Goal: Information Seeking & Learning: Learn about a topic

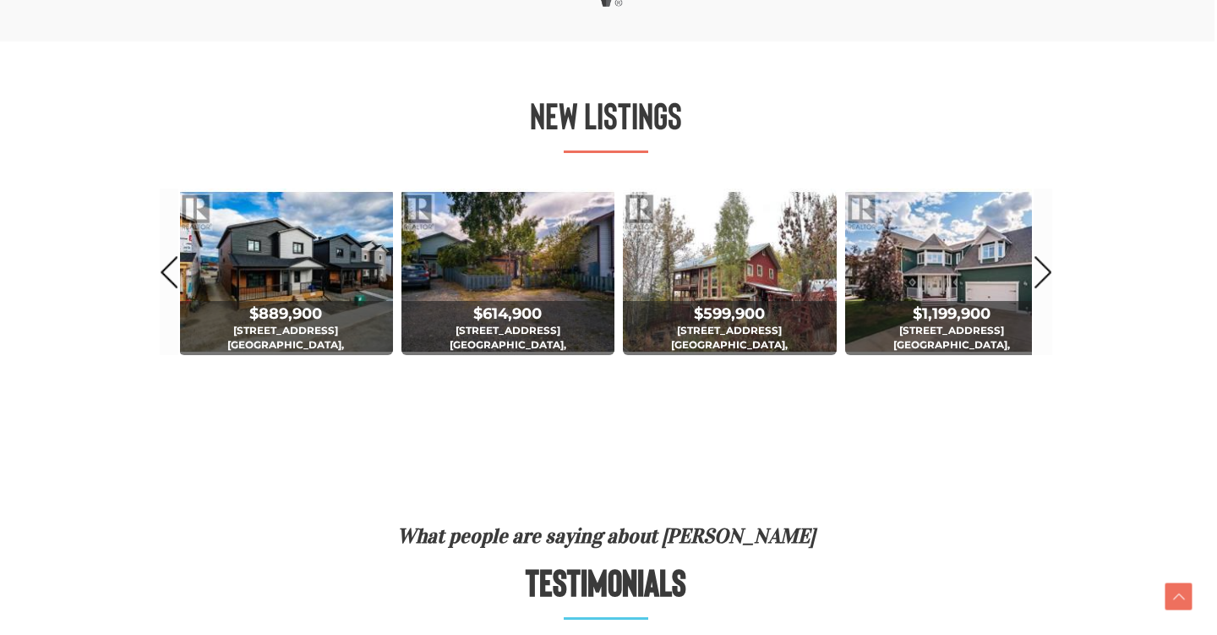
scroll to position [918, 3]
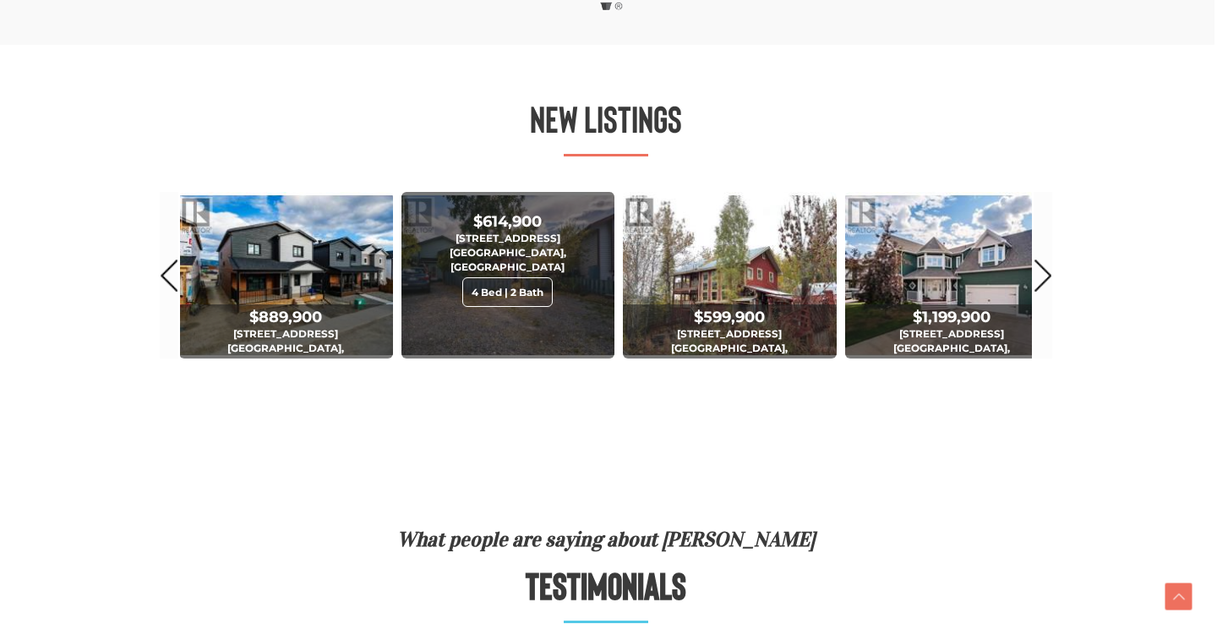
click at [495, 281] on div "4 Bed | 2 Bath" at bounding box center [507, 292] width 90 height 30
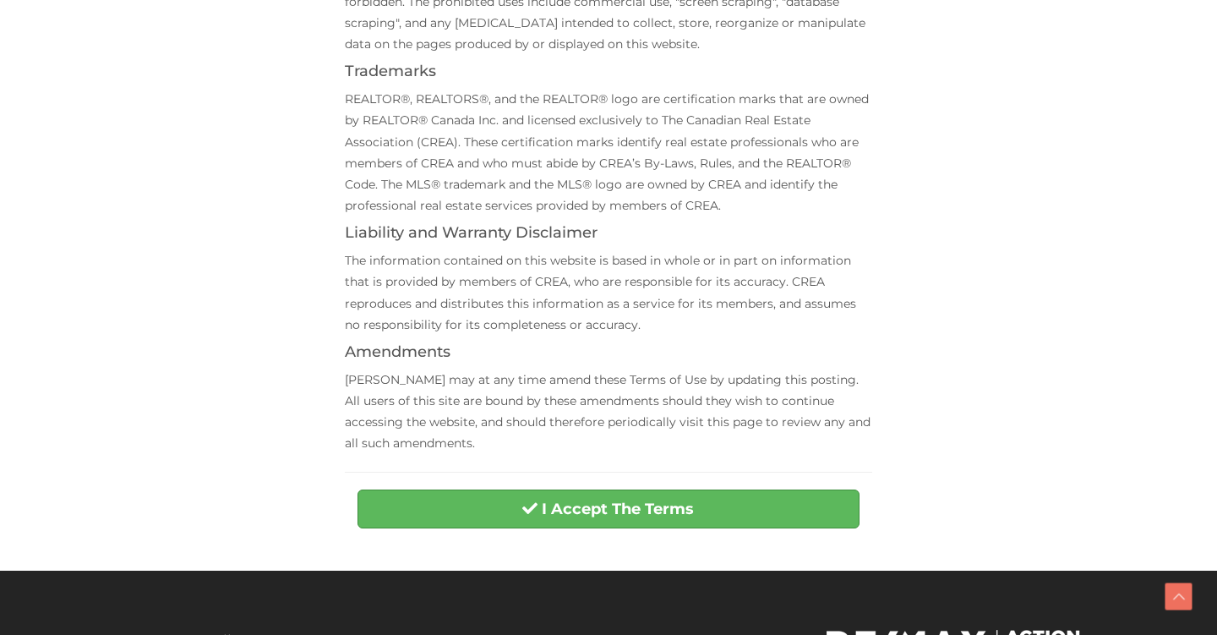
scroll to position [733, 0]
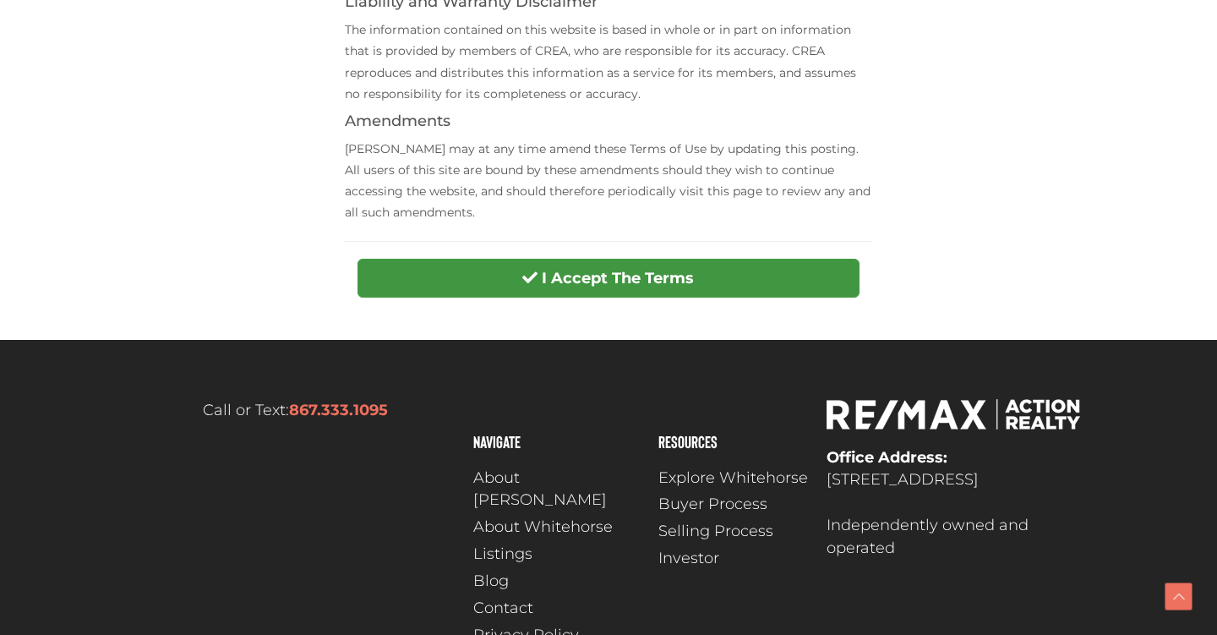
click at [578, 259] on button "I Accept The Terms" at bounding box center [607, 278] width 501 height 39
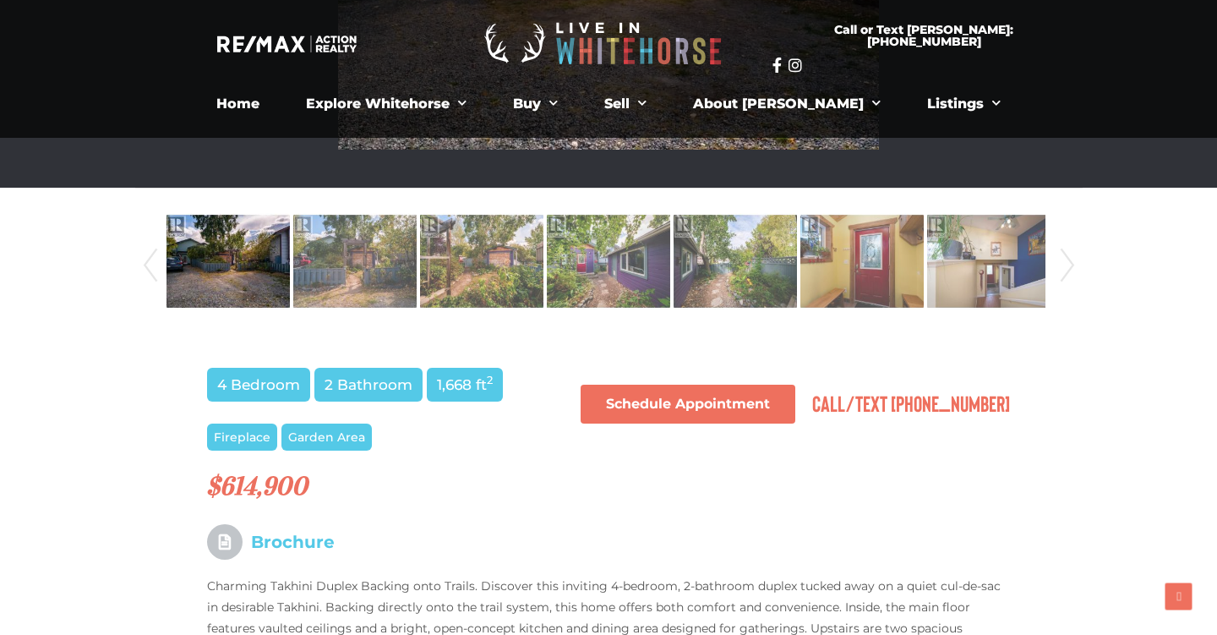
scroll to position [782, 0]
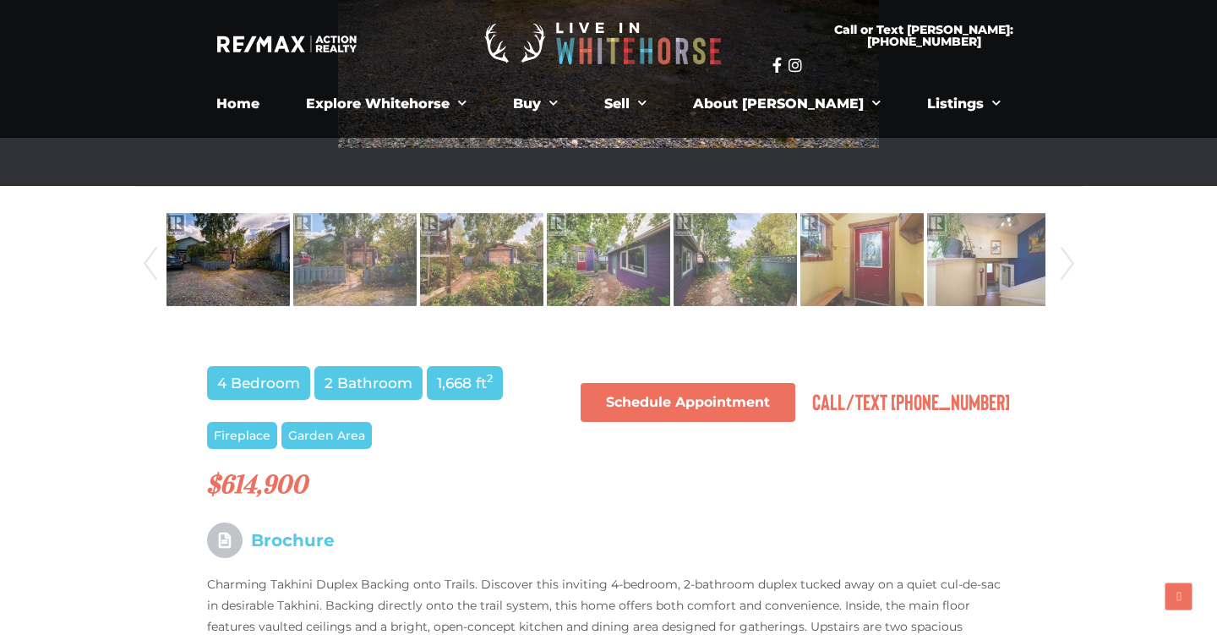
click at [240, 278] on img at bounding box center [227, 259] width 123 height 96
click at [273, 271] on img at bounding box center [227, 259] width 123 height 96
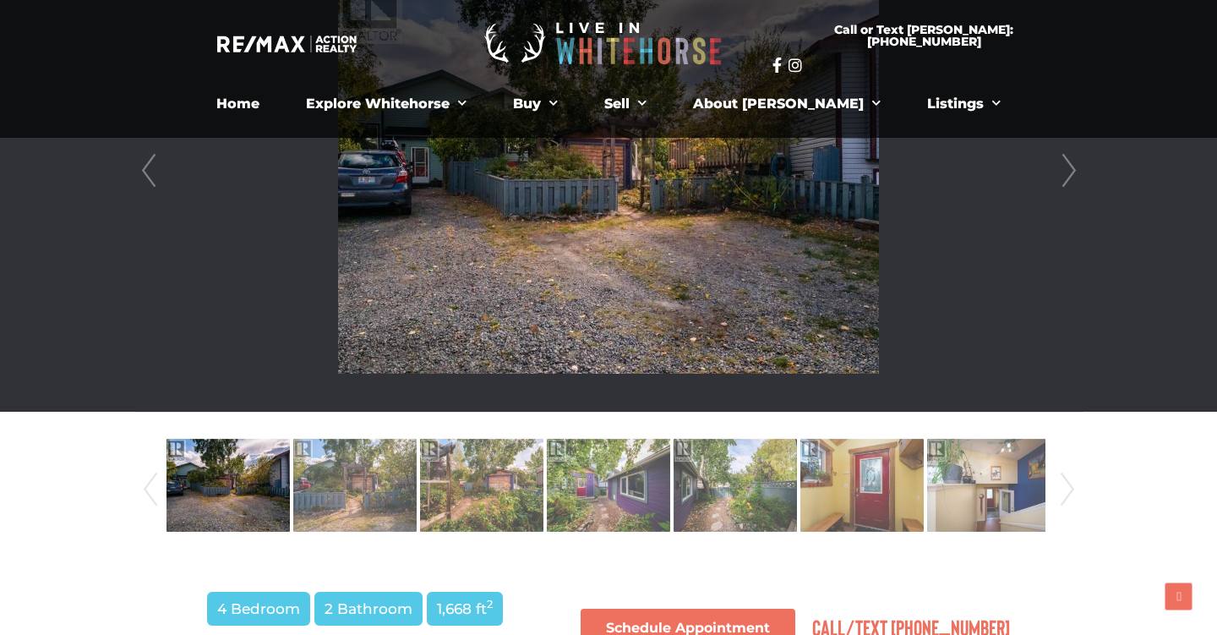
scroll to position [318, 0]
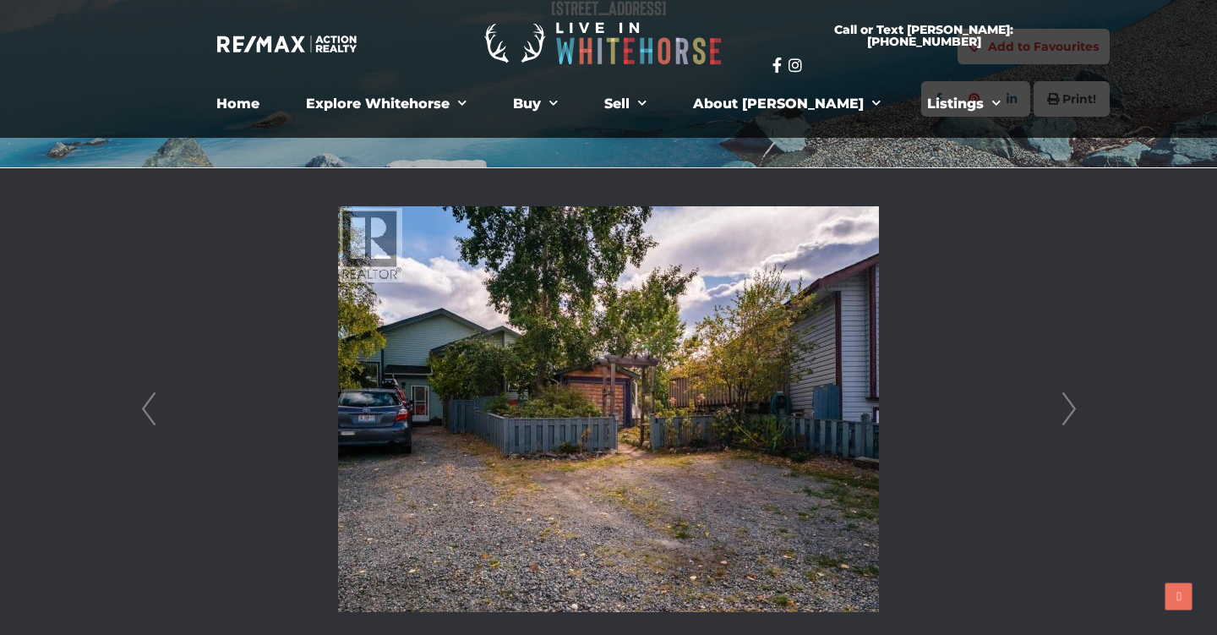
click at [1065, 412] on link "Next" at bounding box center [1068, 409] width 25 height 482
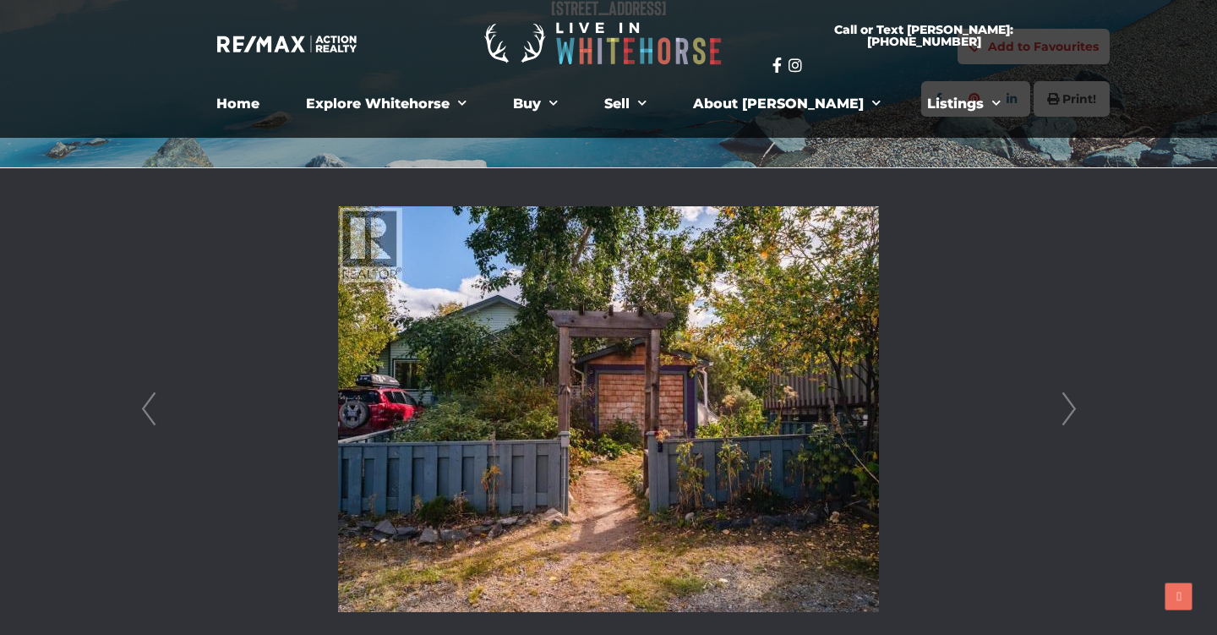
click at [1065, 412] on link "Next" at bounding box center [1068, 409] width 25 height 482
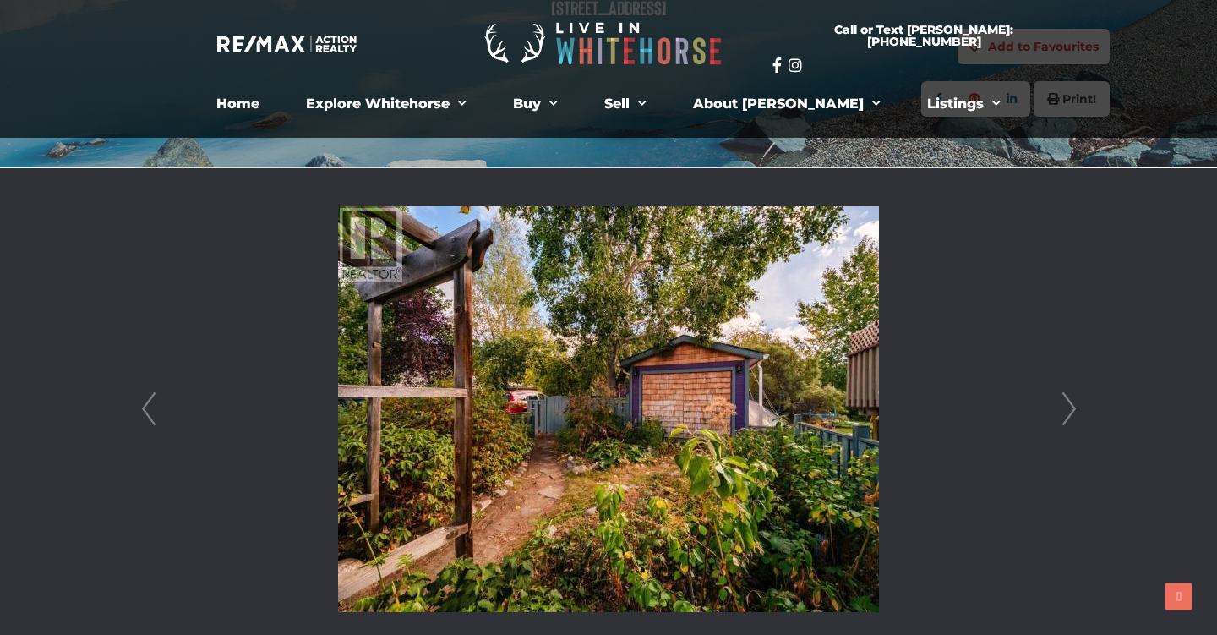
click at [1065, 412] on link "Next" at bounding box center [1068, 409] width 25 height 482
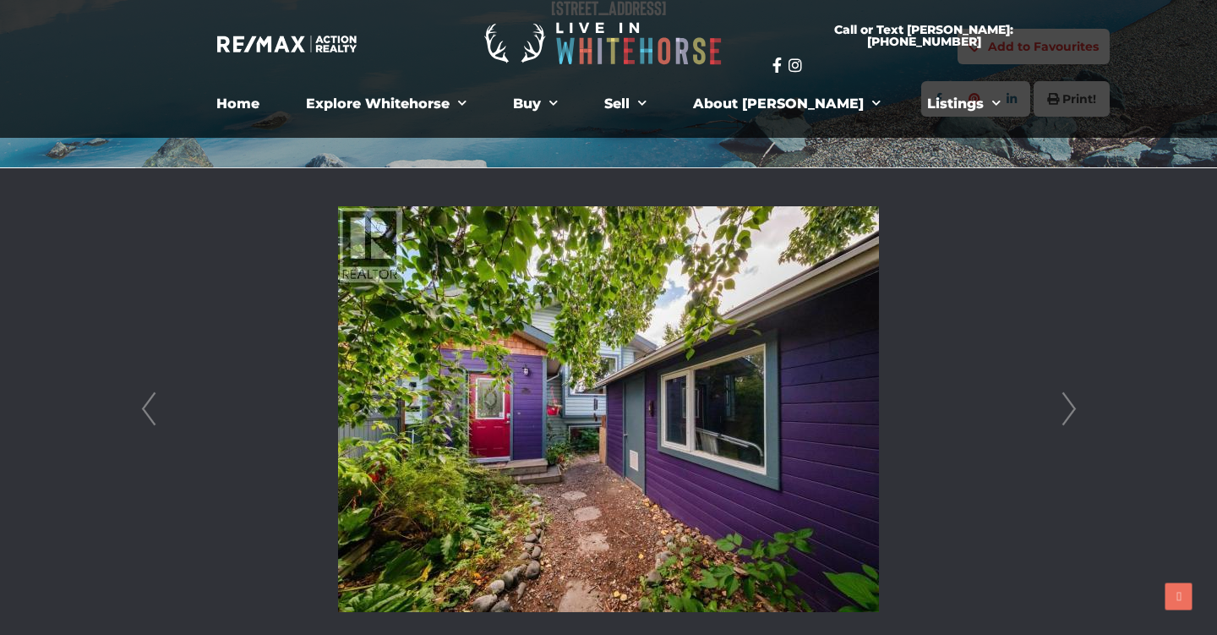
click at [1065, 412] on link "Next" at bounding box center [1068, 409] width 25 height 482
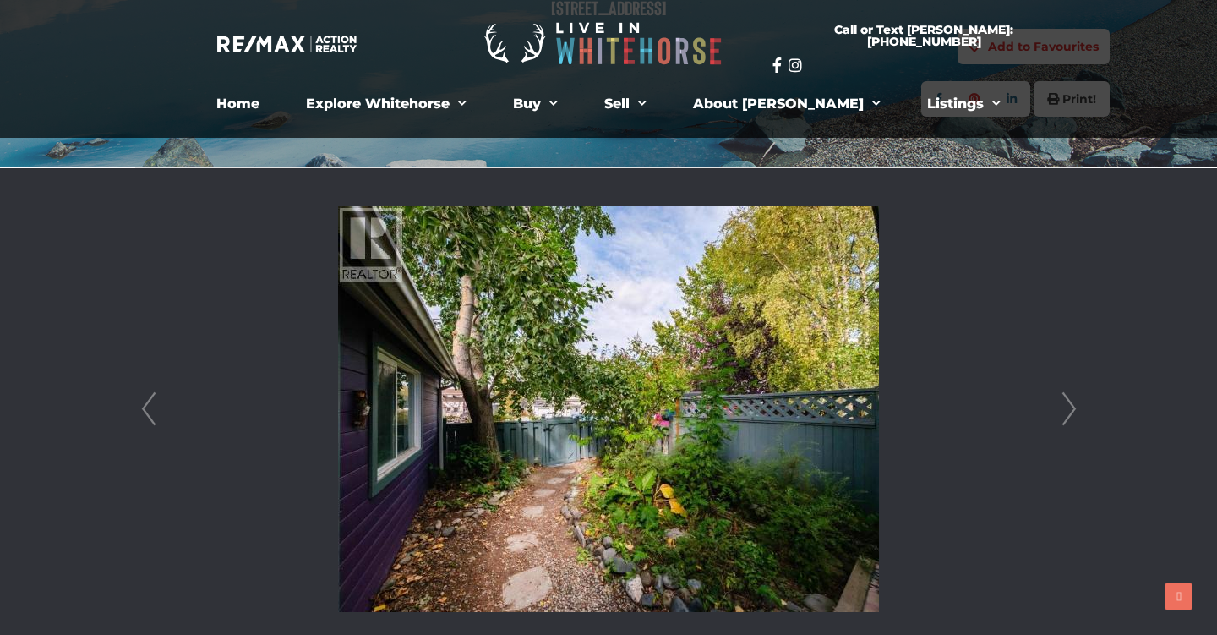
click at [1065, 412] on link "Next" at bounding box center [1068, 409] width 25 height 482
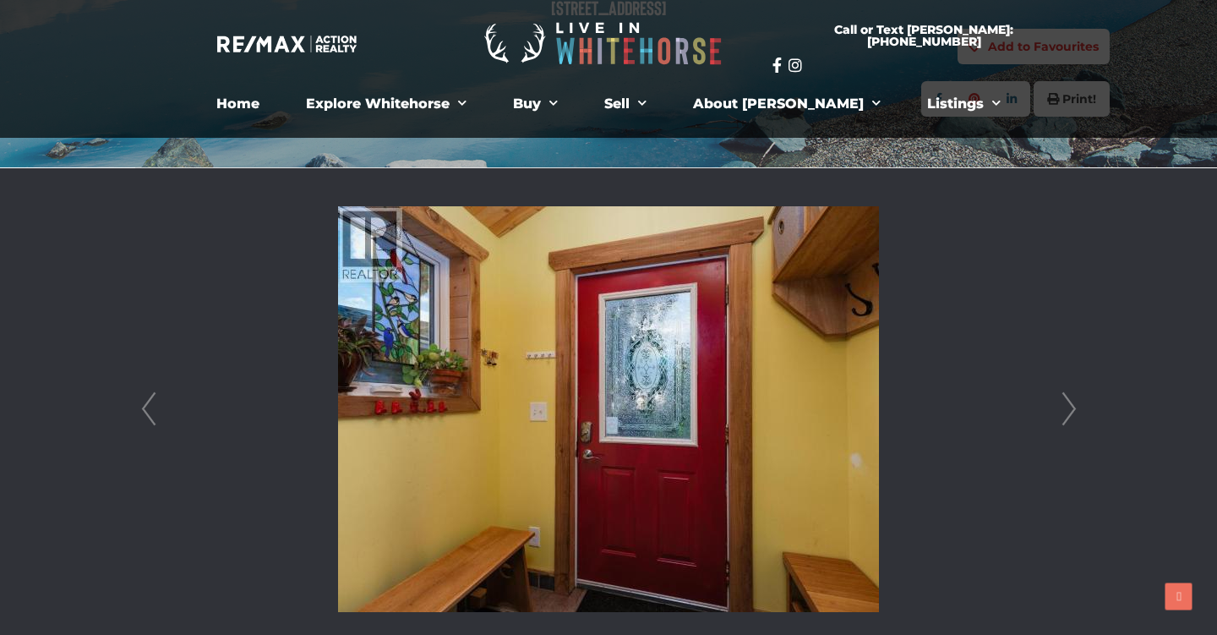
click at [1065, 412] on link "Next" at bounding box center [1068, 409] width 25 height 482
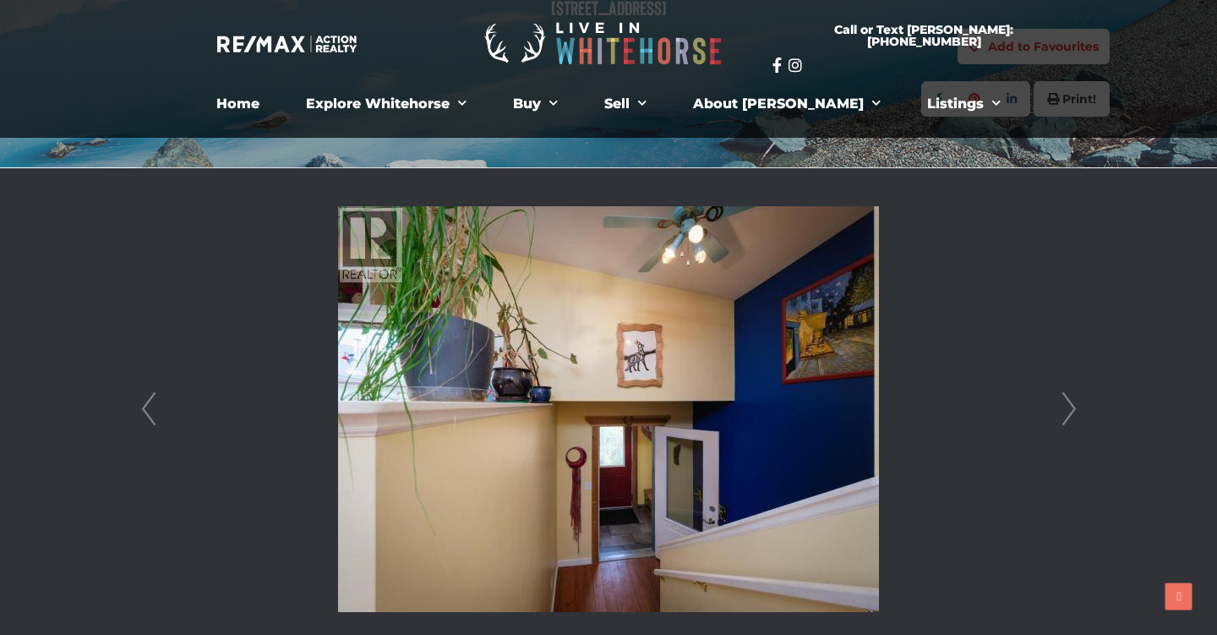
click at [1065, 412] on link "Next" at bounding box center [1068, 409] width 25 height 482
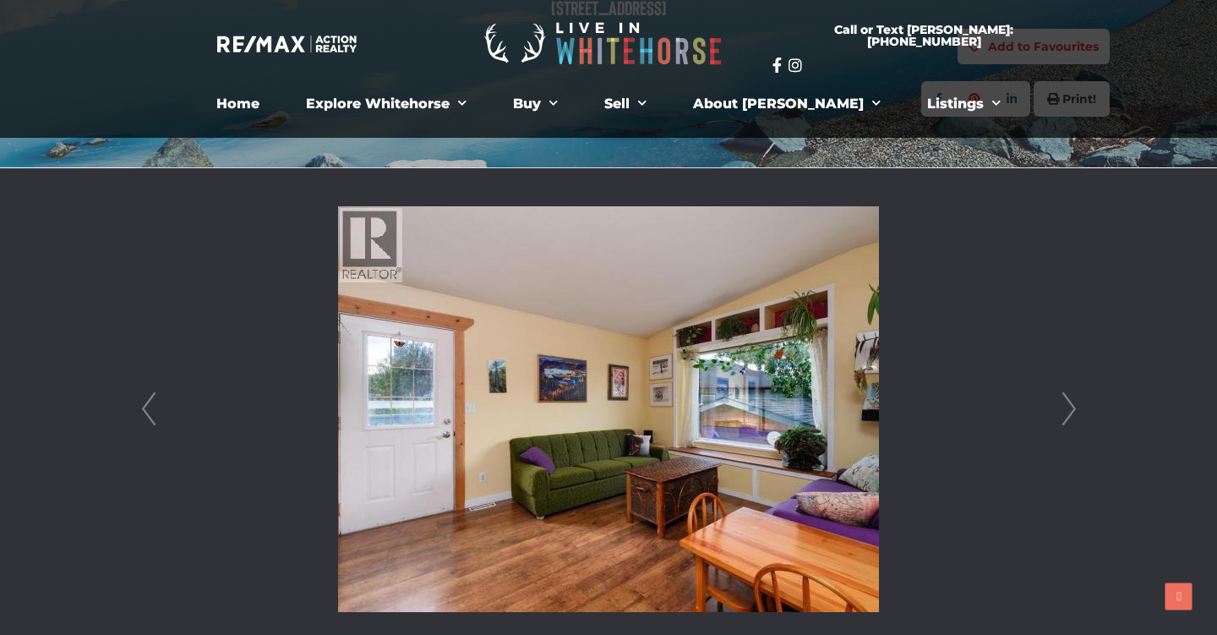
click at [1065, 412] on link "Next" at bounding box center [1068, 409] width 25 height 482
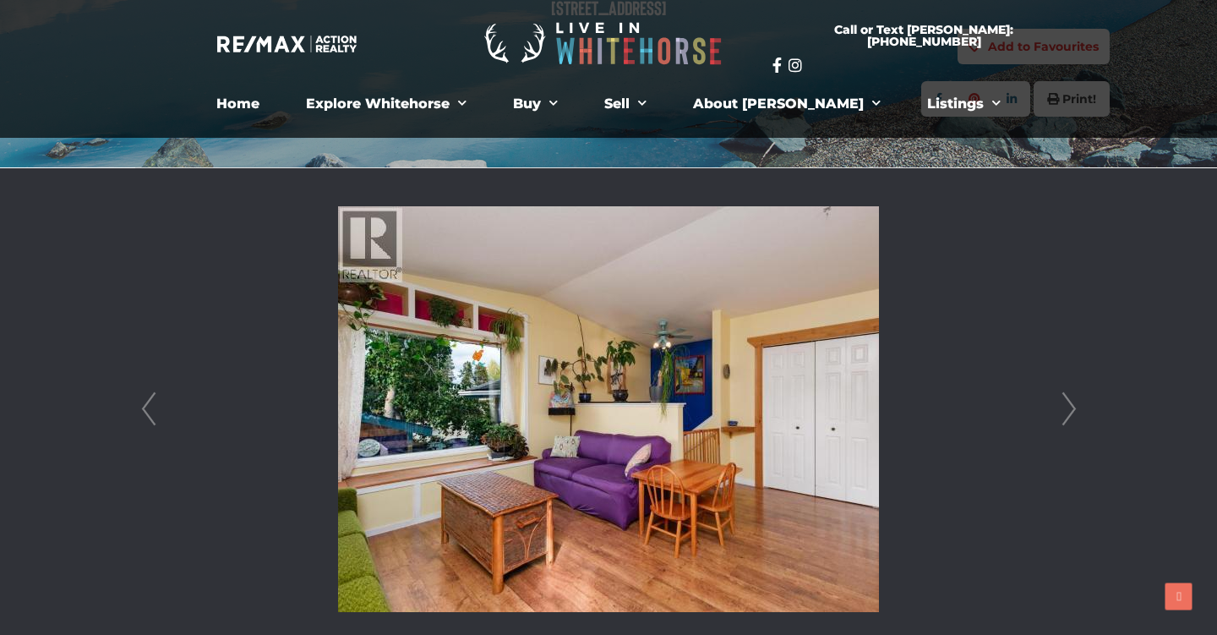
click at [1065, 412] on link "Next" at bounding box center [1068, 409] width 25 height 482
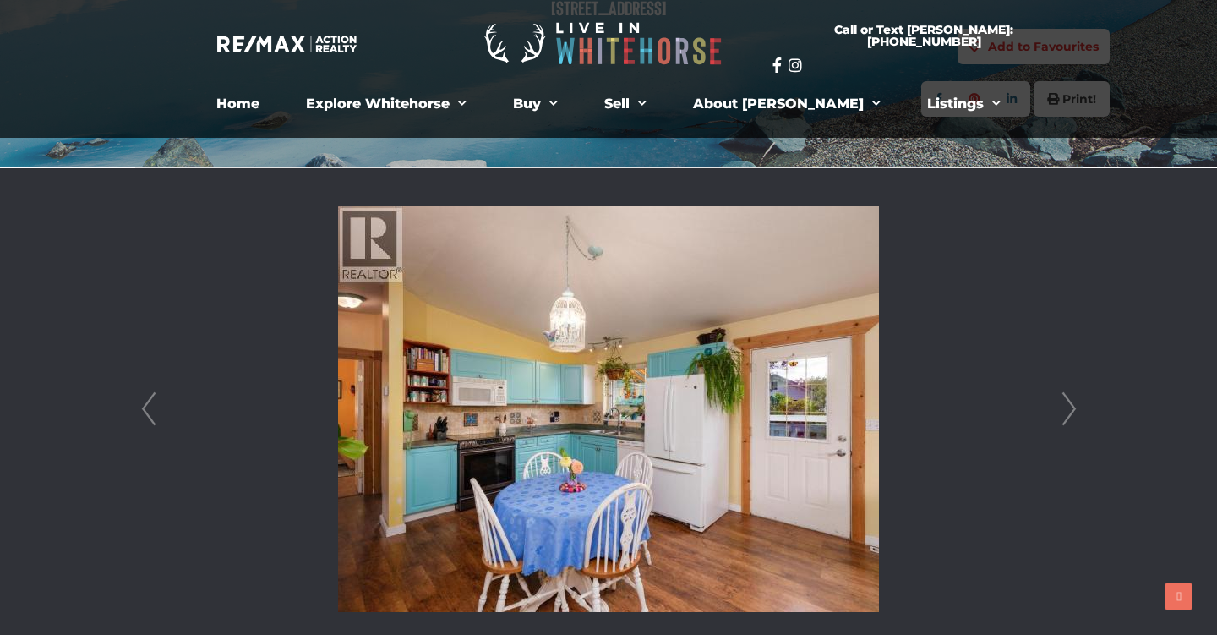
click at [1065, 412] on link "Next" at bounding box center [1068, 409] width 25 height 482
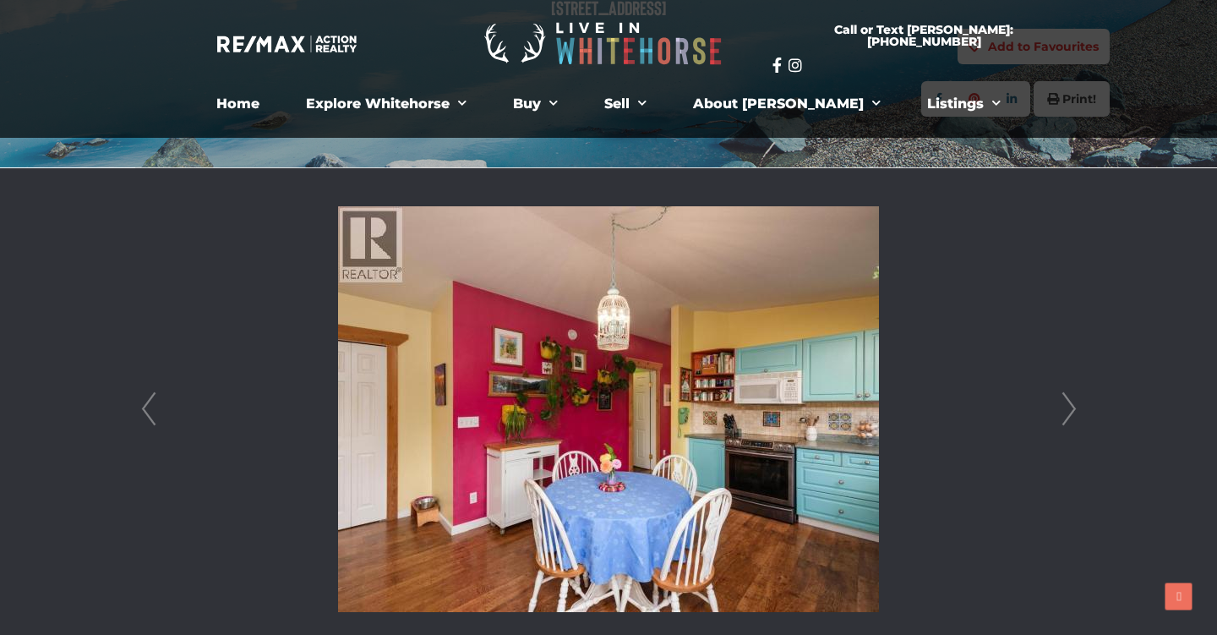
click at [1065, 412] on link "Next" at bounding box center [1068, 409] width 25 height 482
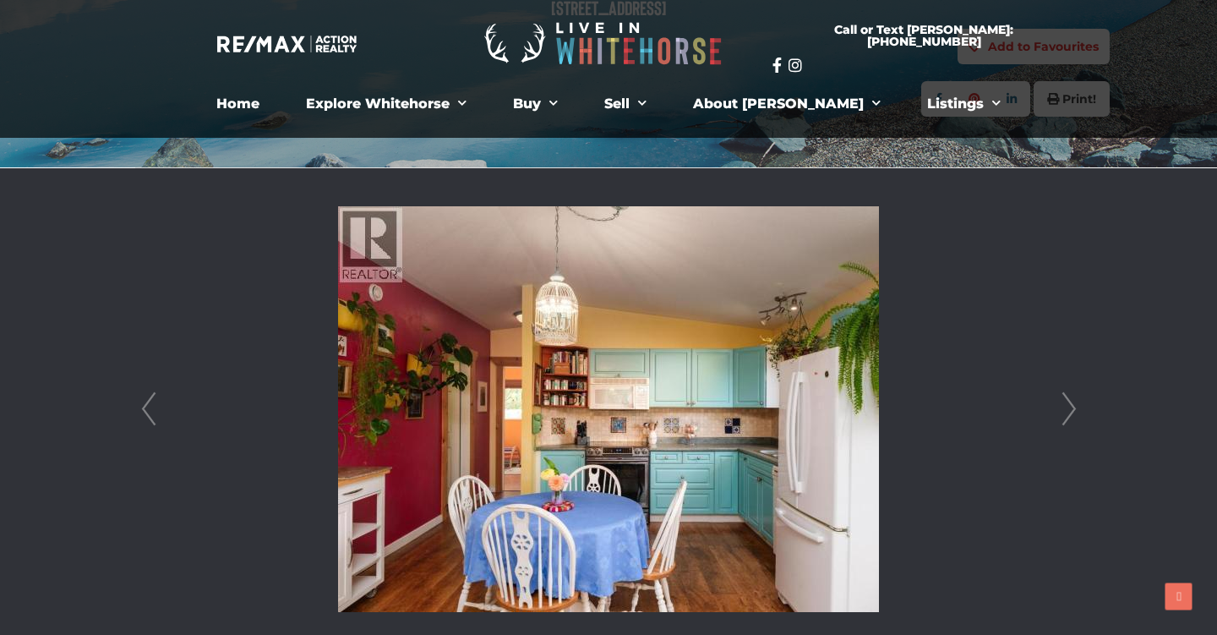
click at [1065, 412] on link "Next" at bounding box center [1068, 409] width 25 height 482
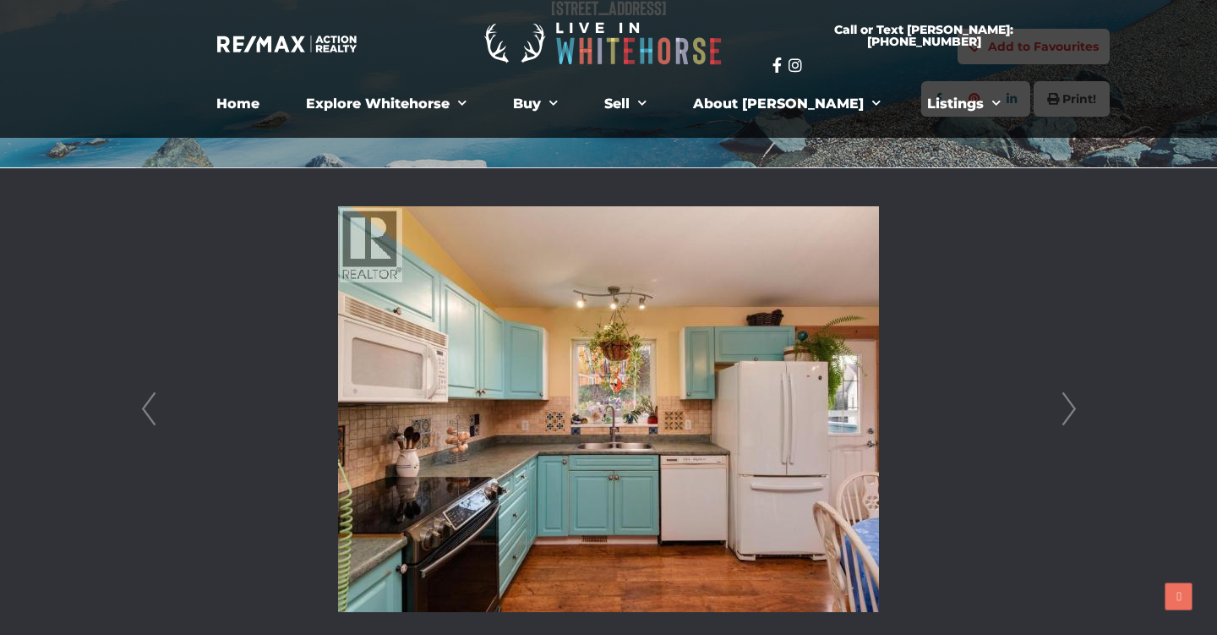
click at [1065, 412] on link "Next" at bounding box center [1068, 409] width 25 height 482
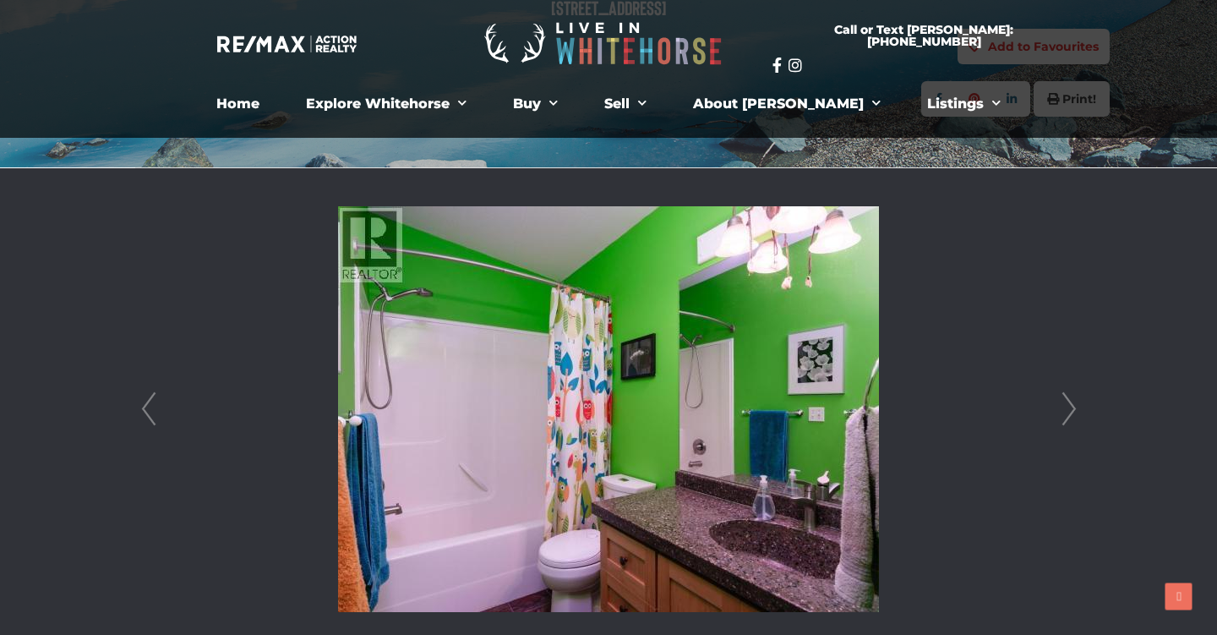
click at [1065, 412] on link "Next" at bounding box center [1068, 409] width 25 height 482
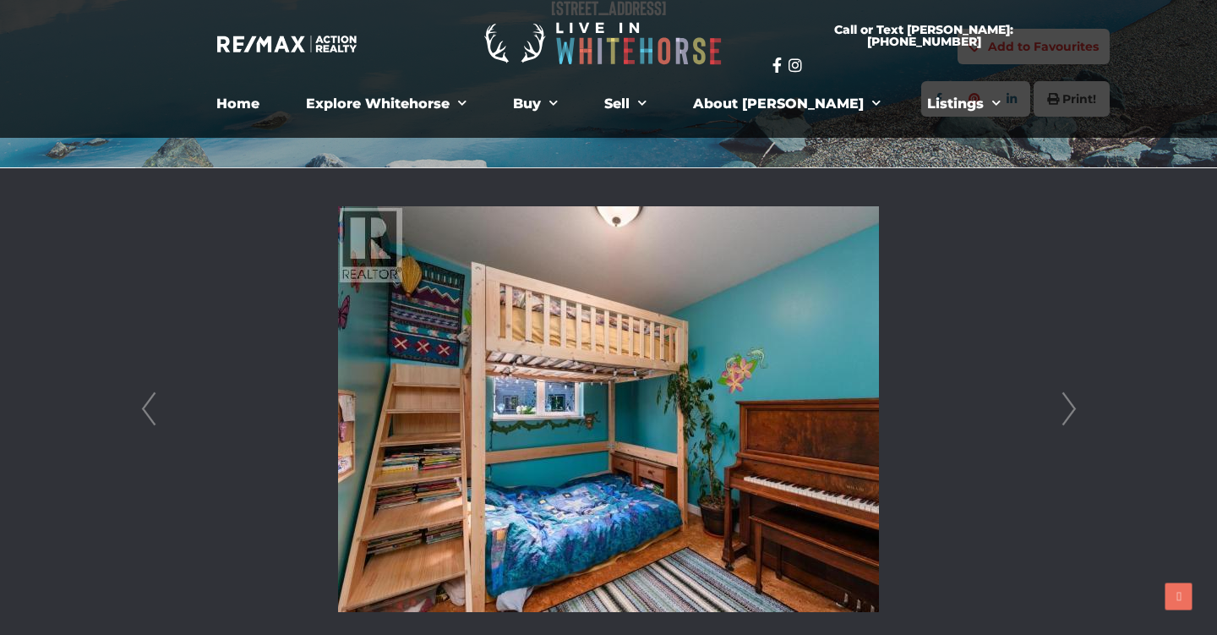
click at [1065, 412] on link "Next" at bounding box center [1068, 409] width 25 height 482
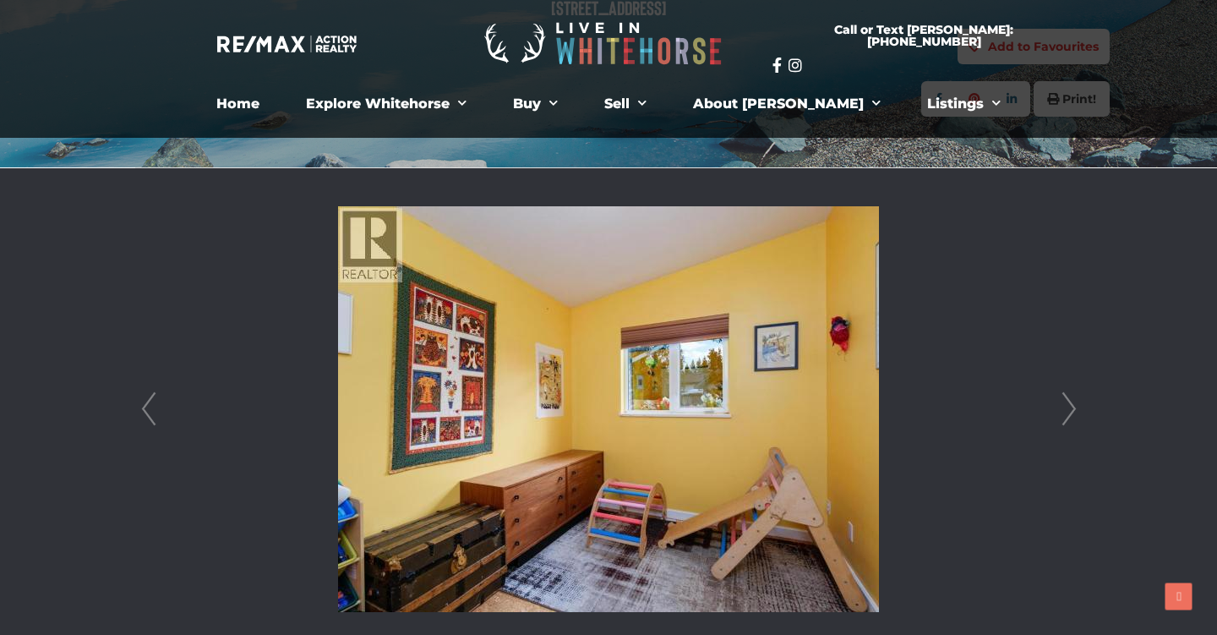
click at [1062, 413] on link "Next" at bounding box center [1068, 409] width 25 height 482
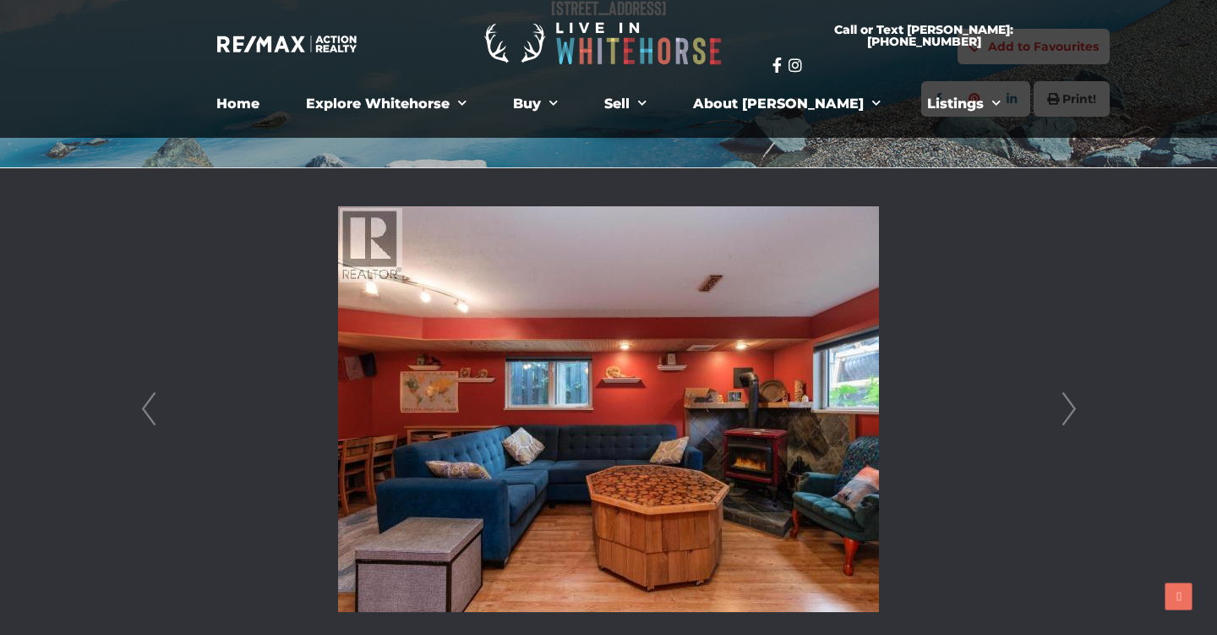
click at [1062, 413] on link "Next" at bounding box center [1068, 409] width 25 height 482
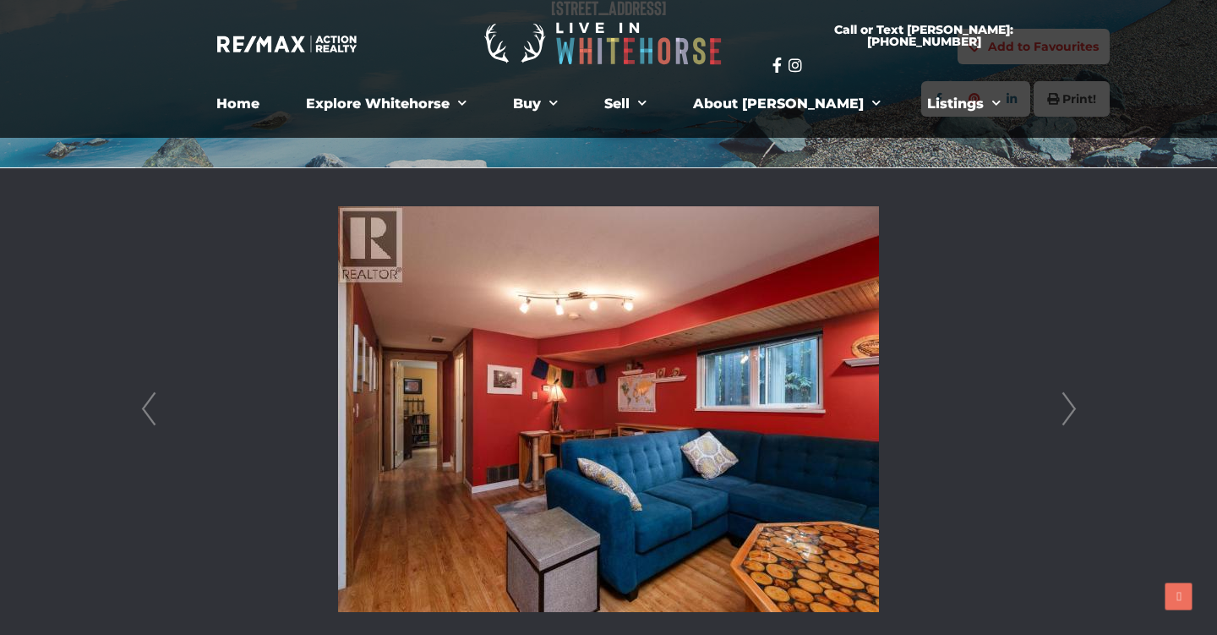
click at [1062, 413] on link "Next" at bounding box center [1068, 409] width 25 height 482
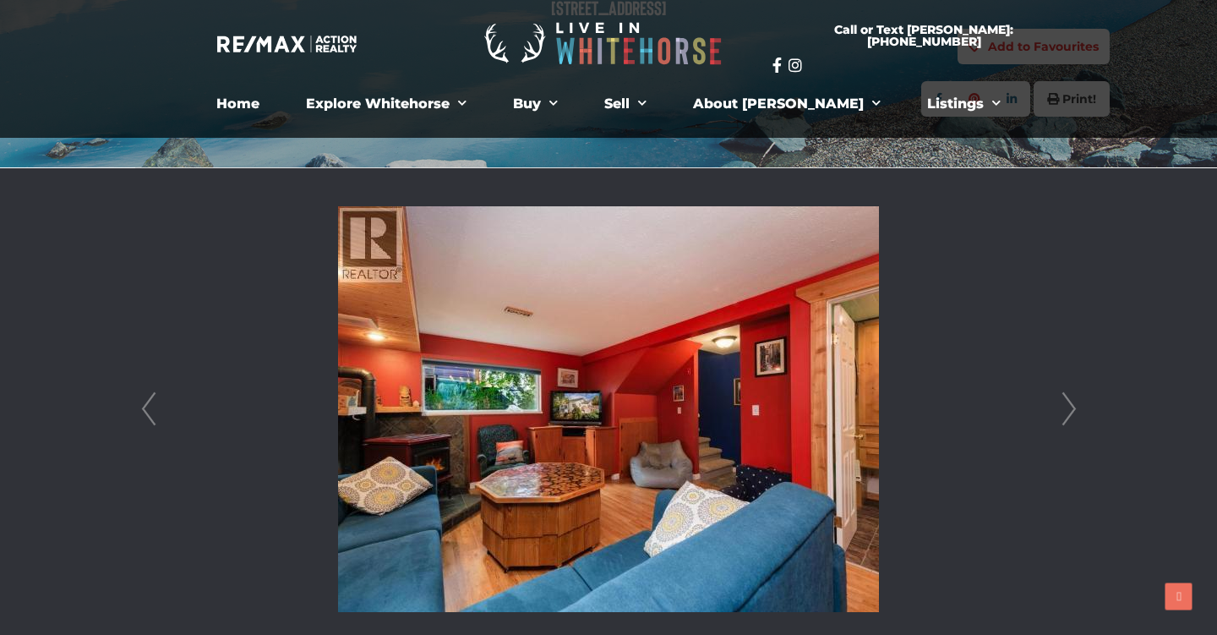
click at [1062, 413] on link "Next" at bounding box center [1068, 409] width 25 height 482
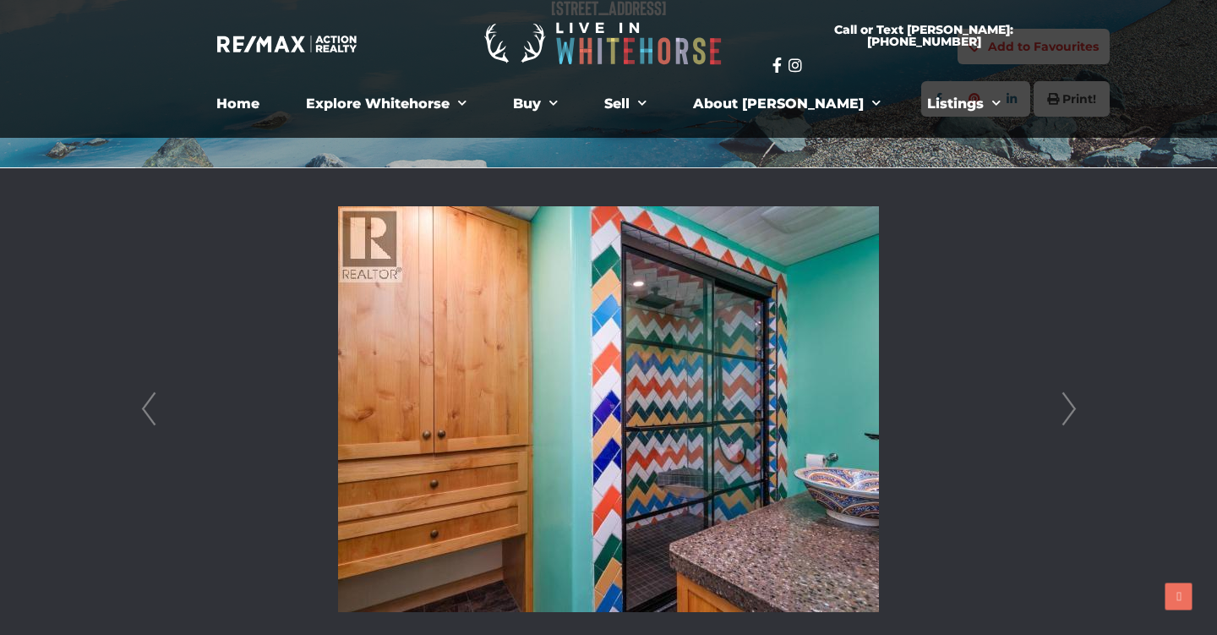
click at [1062, 413] on link "Next" at bounding box center [1068, 409] width 25 height 482
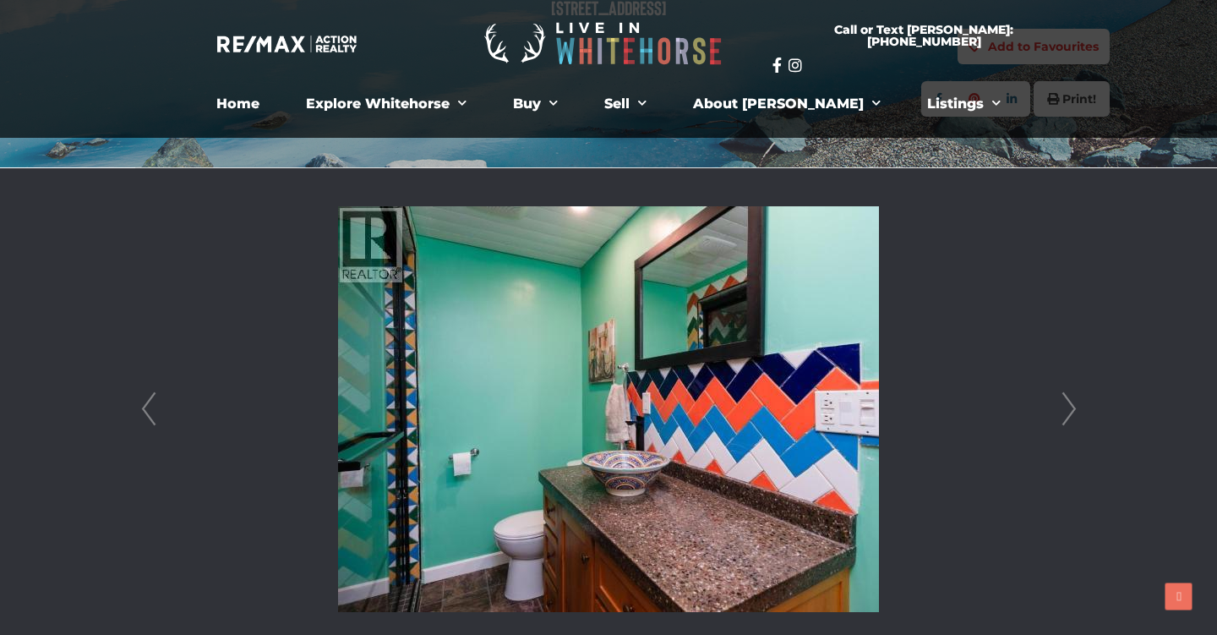
click at [1062, 413] on link "Next" at bounding box center [1068, 409] width 25 height 482
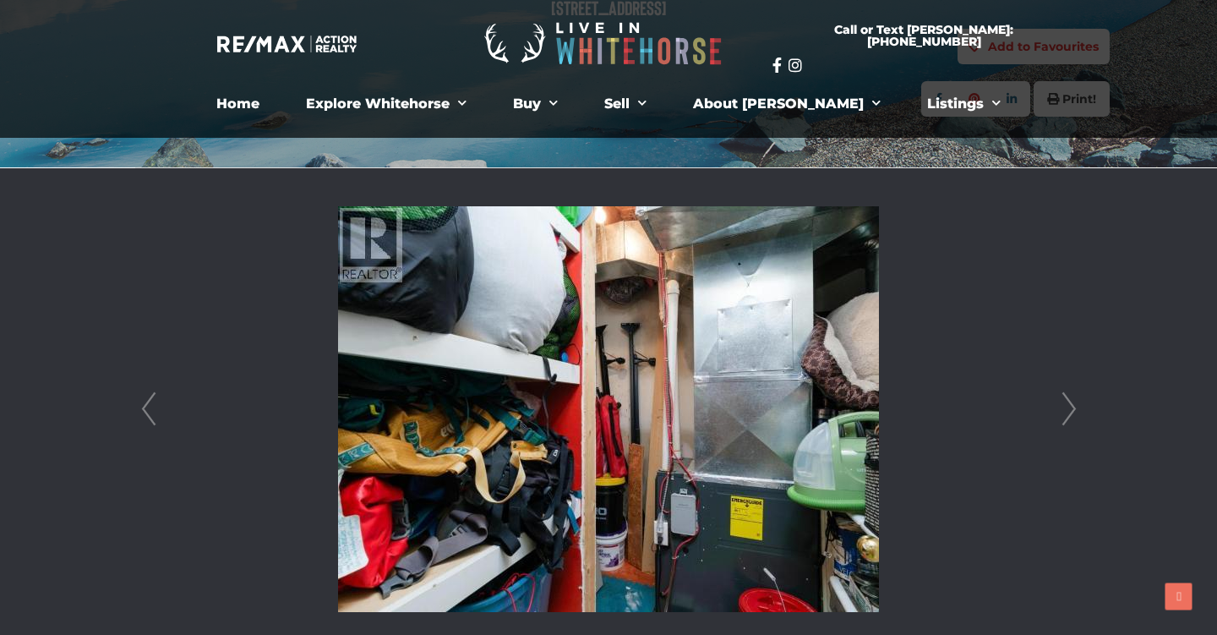
click at [1062, 413] on link "Next" at bounding box center [1068, 409] width 25 height 482
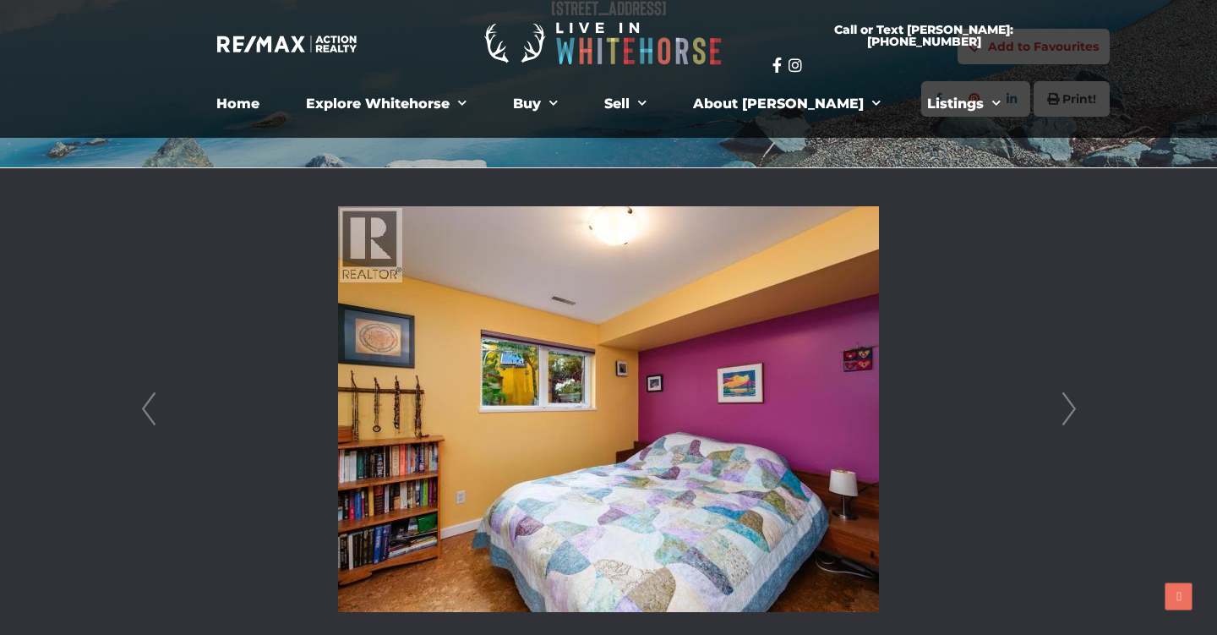
click at [1062, 413] on link "Next" at bounding box center [1068, 409] width 25 height 482
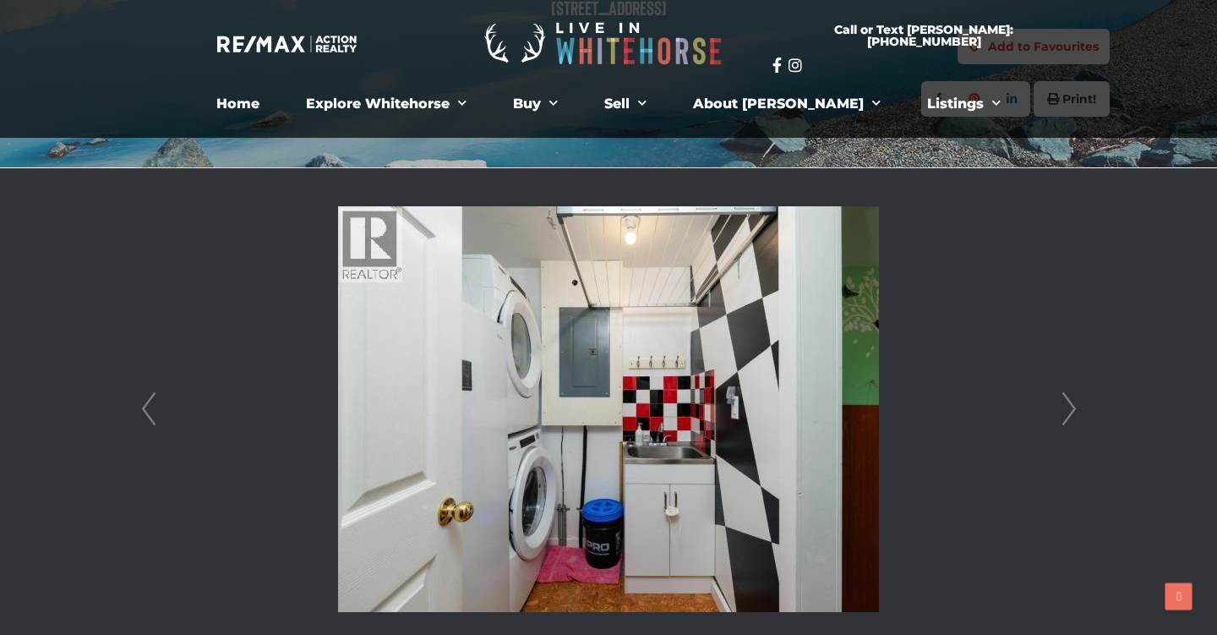
click at [1062, 413] on link "Next" at bounding box center [1068, 409] width 25 height 482
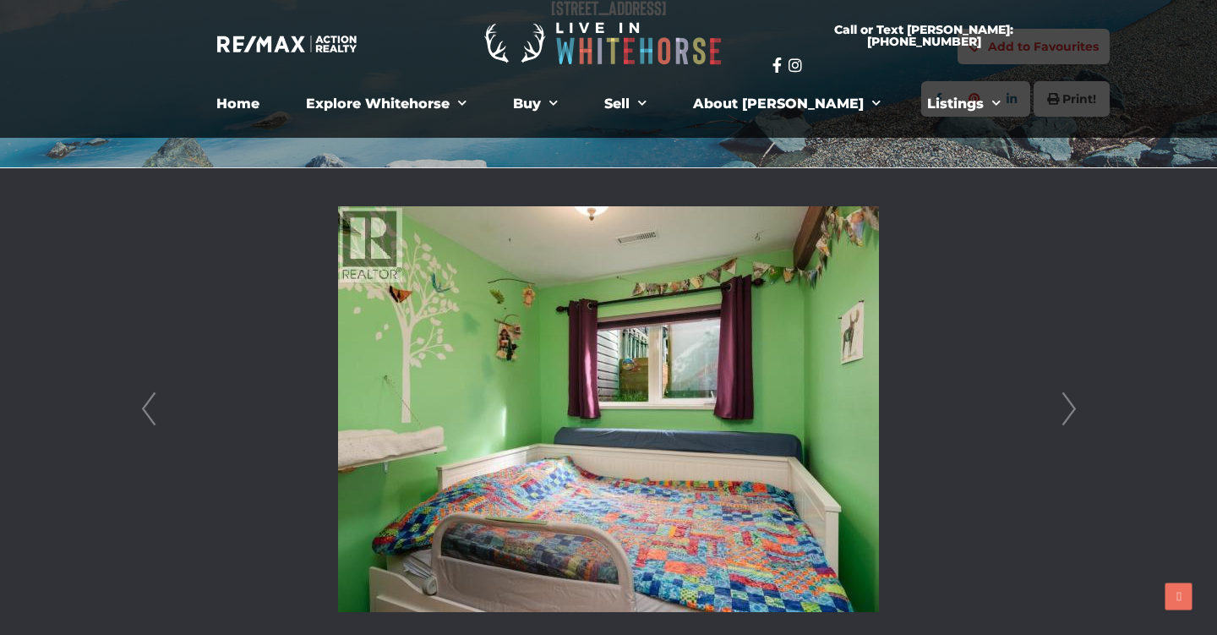
click at [1062, 413] on link "Next" at bounding box center [1068, 409] width 25 height 482
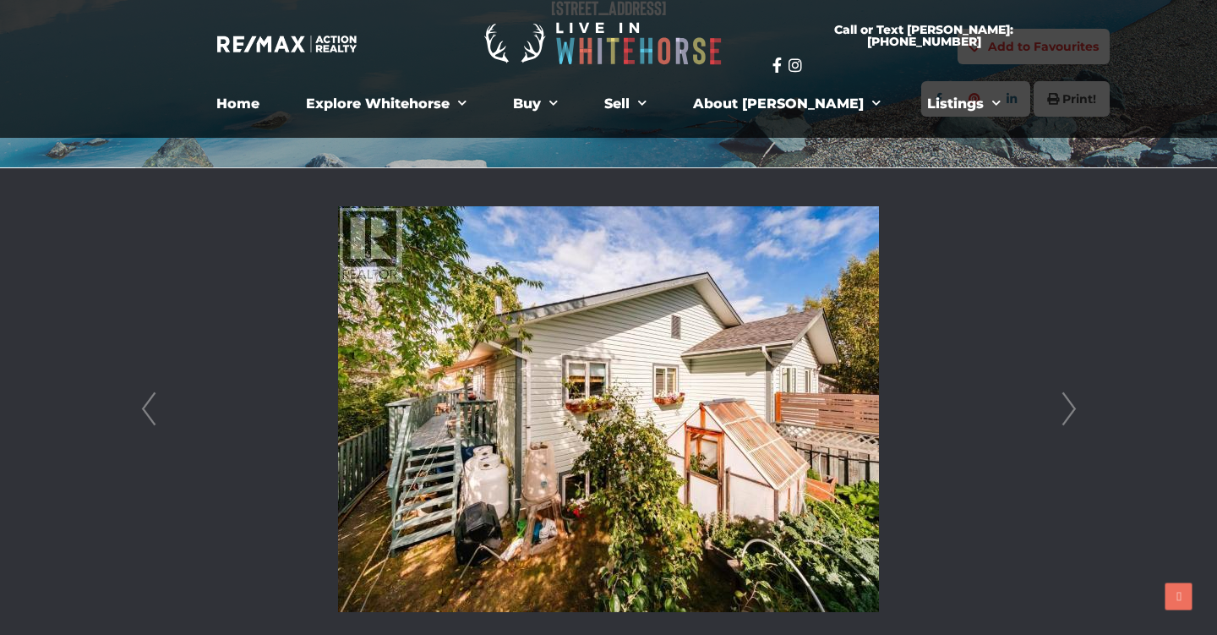
click at [1062, 413] on link "Next" at bounding box center [1068, 409] width 25 height 482
